Goal: Task Accomplishment & Management: Manage account settings

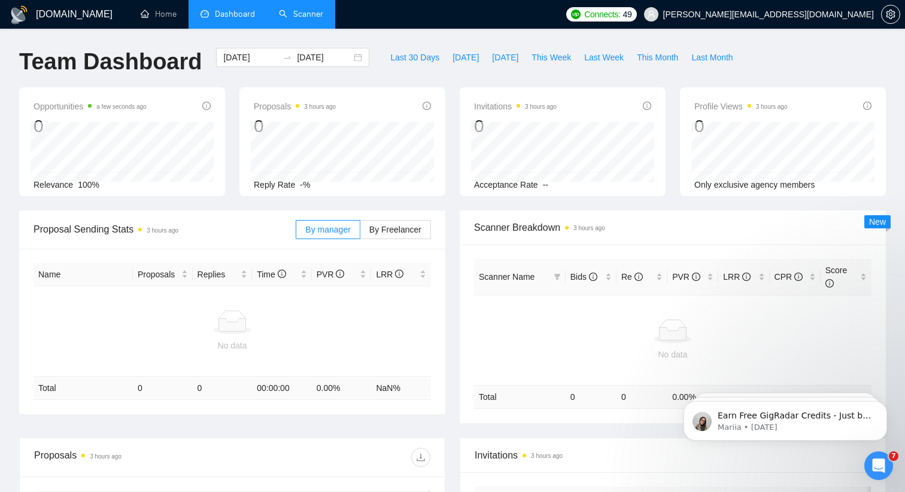
click at [295, 19] on link "Scanner" at bounding box center [301, 14] width 44 height 10
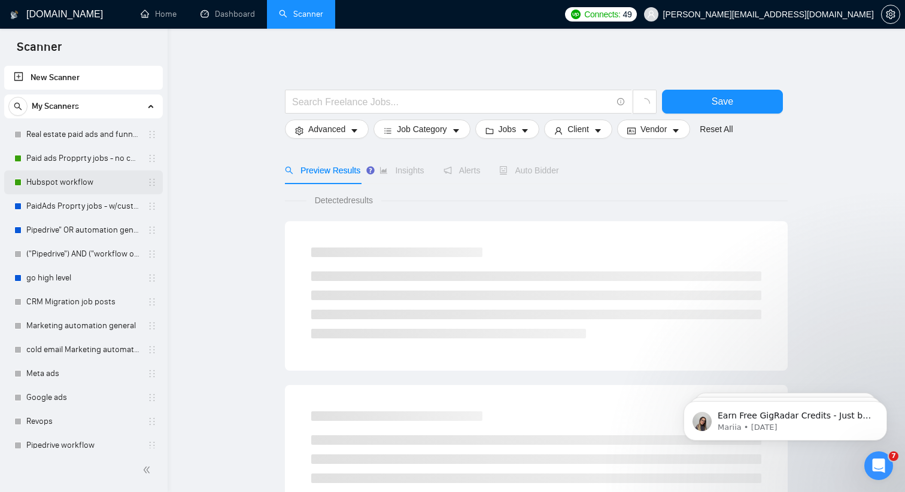
click at [72, 184] on link "Hubspot workflow" at bounding box center [83, 183] width 114 height 24
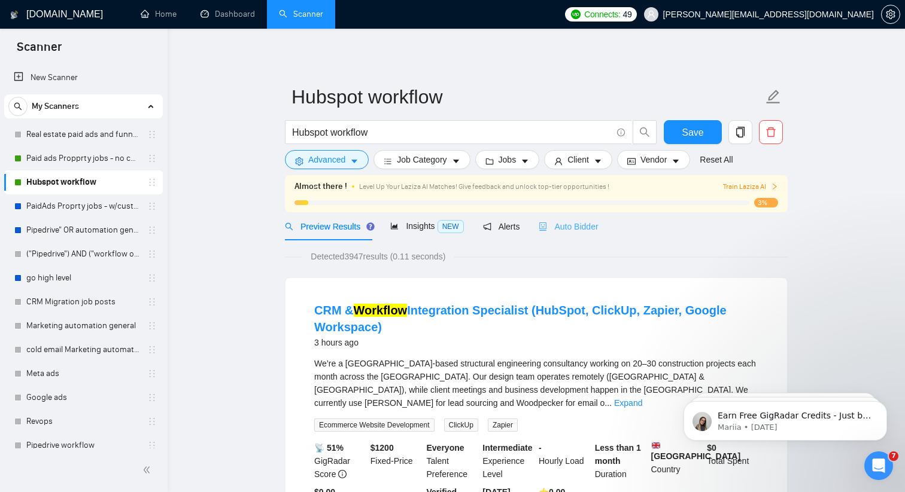
click at [572, 237] on div "Auto Bidder" at bounding box center [567, 226] width 59 height 28
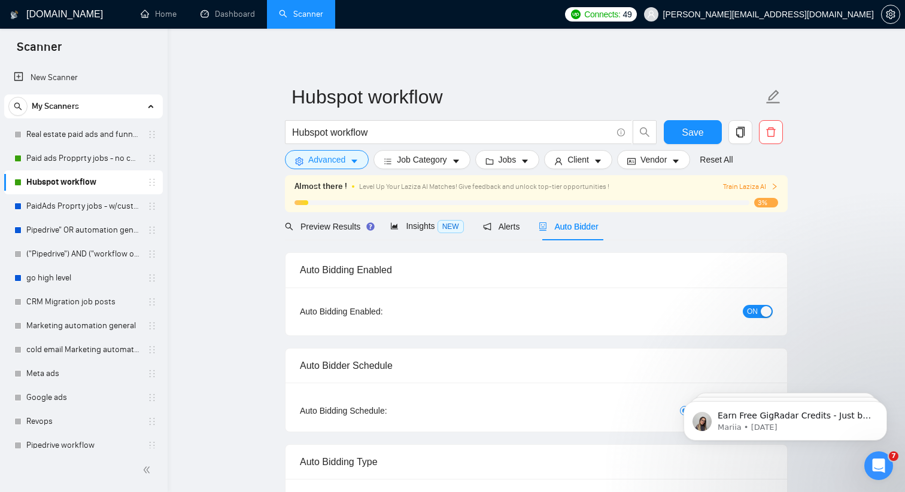
radio input "false"
radio input "true"
checkbox input "true"
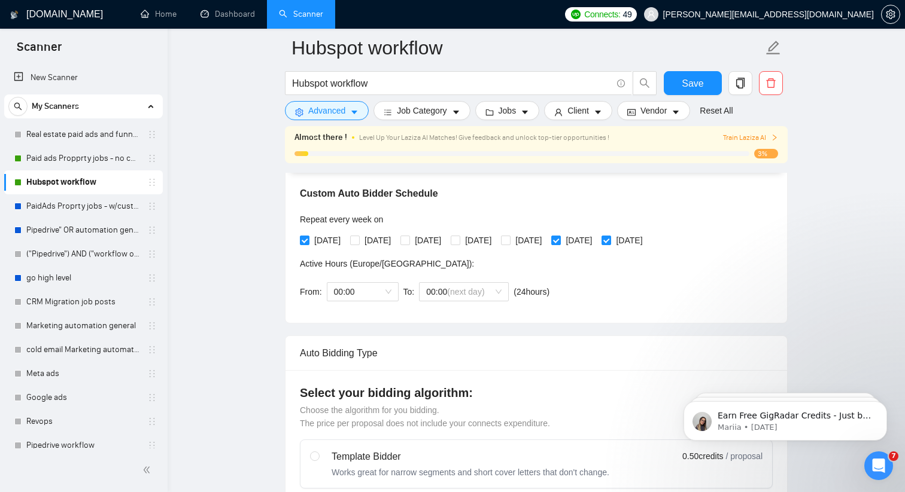
scroll to position [307, 0]
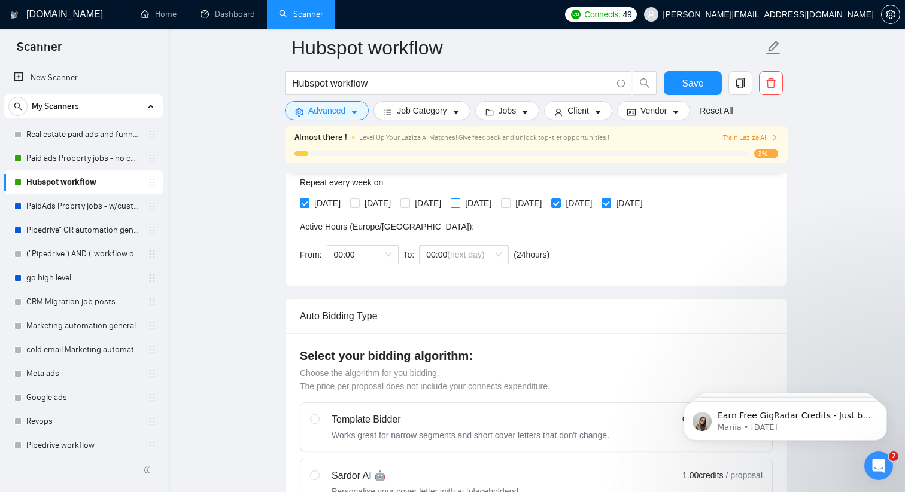
click at [460, 202] on span at bounding box center [456, 204] width 10 height 10
click at [459, 202] on input "[DATE]" at bounding box center [455, 203] width 8 height 8
checkbox input "true"
click at [425, 204] on span "[DATE]" at bounding box center [428, 203] width 36 height 13
click at [409, 204] on input "[DATE]" at bounding box center [404, 203] width 8 height 8
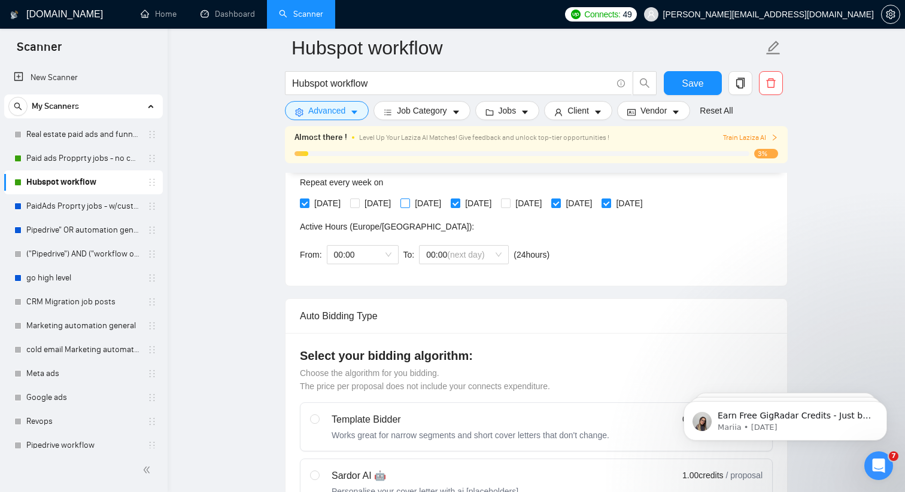
checkbox input "true"
click at [358, 201] on input "[DATE]" at bounding box center [354, 203] width 8 height 8
checkbox input "true"
click at [510, 203] on span at bounding box center [506, 204] width 10 height 10
click at [509, 203] on input "[DATE]" at bounding box center [505, 203] width 8 height 8
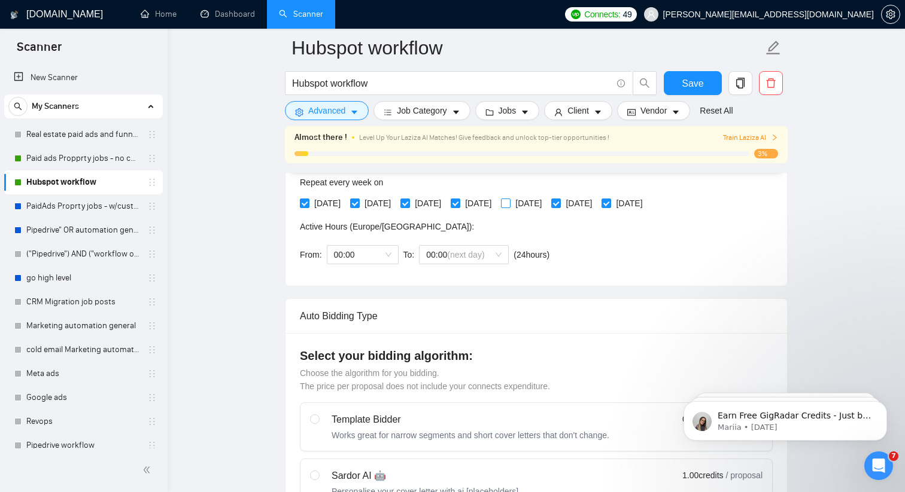
checkbox input "true"
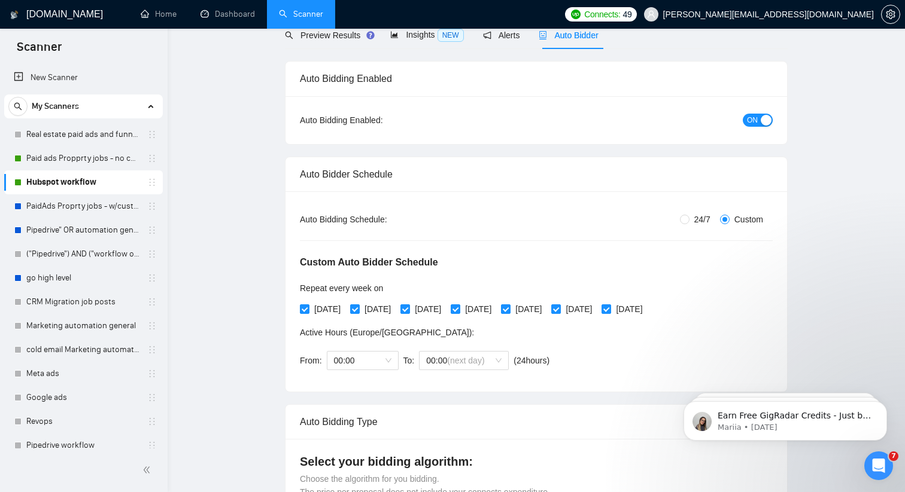
scroll to position [0, 0]
